Goal: Use online tool/utility: Use online tool/utility

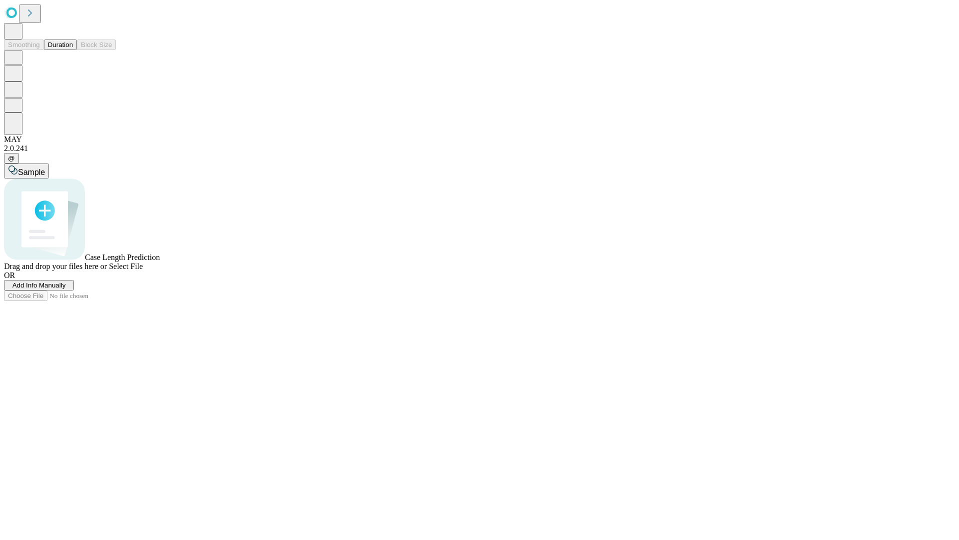
click at [73, 50] on button "Duration" at bounding box center [60, 44] width 33 height 10
click at [66, 289] on span "Add Info Manually" at bounding box center [38, 284] width 53 height 7
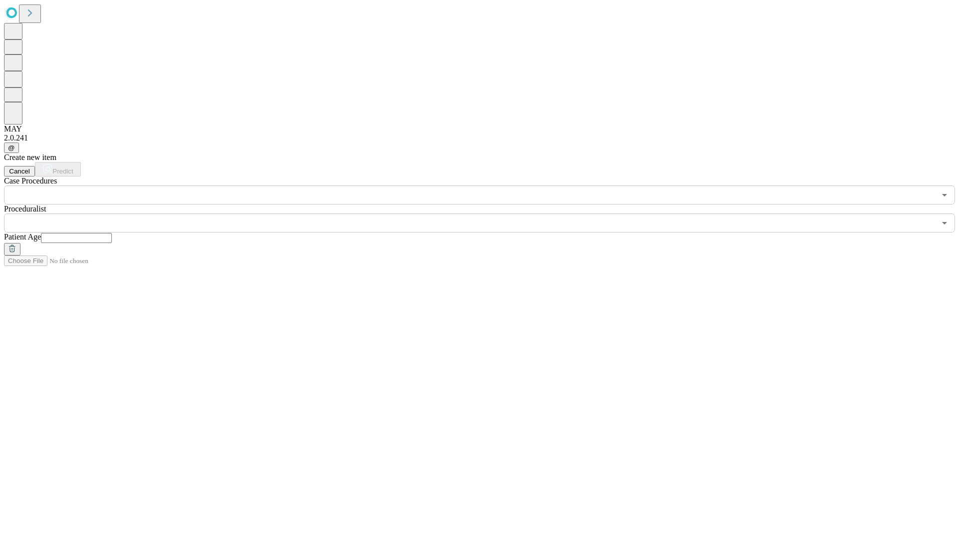
click at [112, 233] on input "text" at bounding box center [76, 238] width 71 height 10
type input "**"
click at [487, 213] on input "text" at bounding box center [470, 222] width 932 height 19
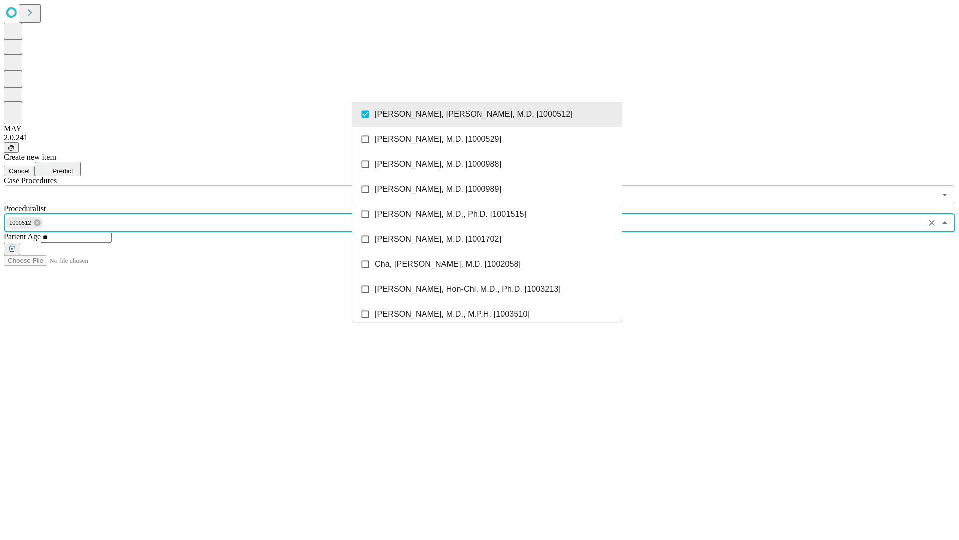
click at [210, 185] on input "text" at bounding box center [470, 194] width 932 height 19
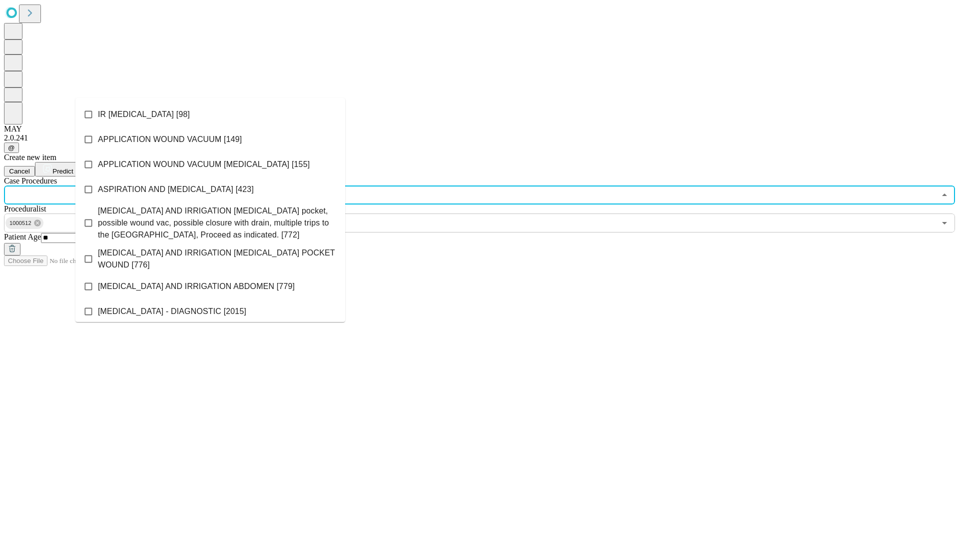
click at [210, 114] on li "IR [MEDICAL_DATA] [98]" at bounding box center [210, 114] width 270 height 25
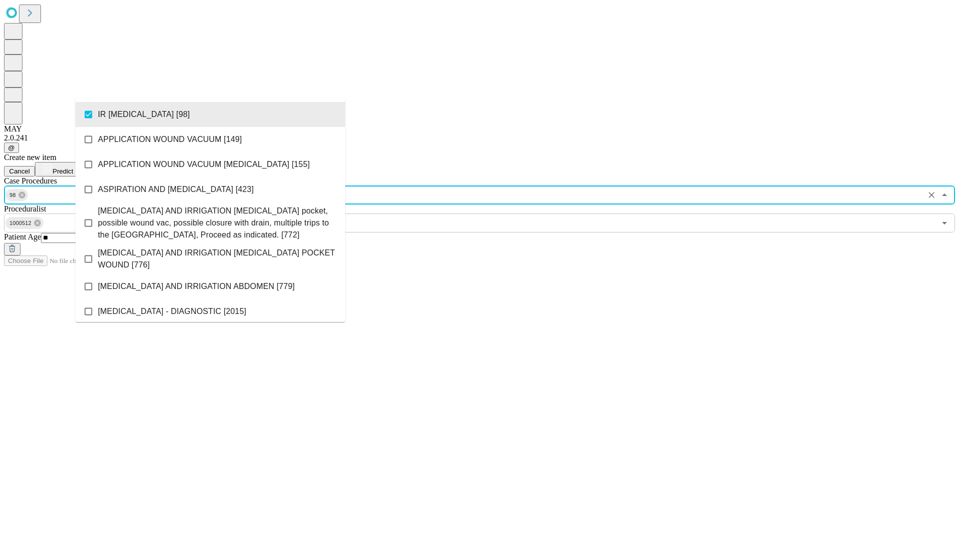
click at [73, 167] on span "Predict" at bounding box center [62, 170] width 20 height 7
